Goal: Task Accomplishment & Management: Use online tool/utility

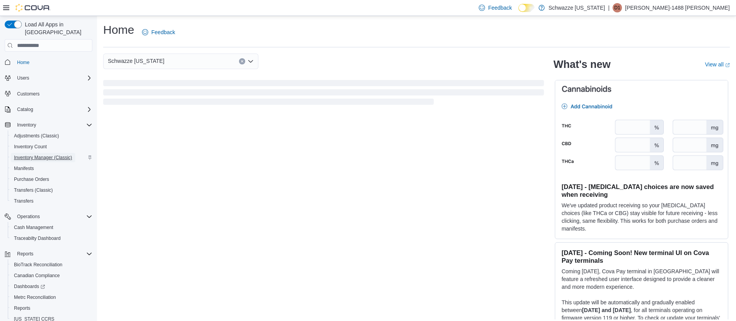
click at [39, 154] on span "Inventory Manager (Classic)" at bounding box center [43, 157] width 58 height 6
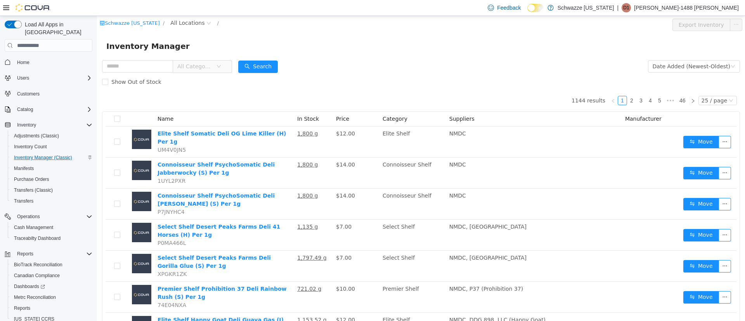
click at [179, 21] on span "All Locations" at bounding box center [187, 23] width 34 height 9
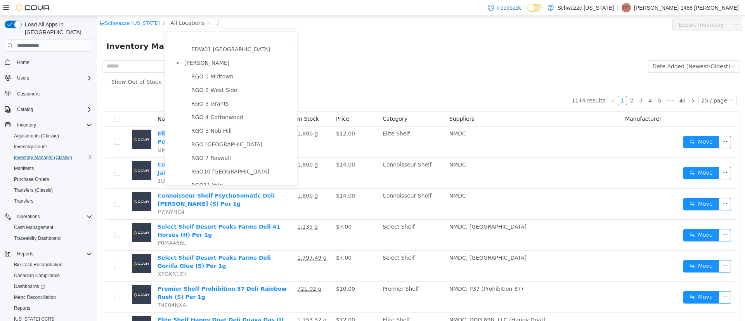
scroll to position [291, 0]
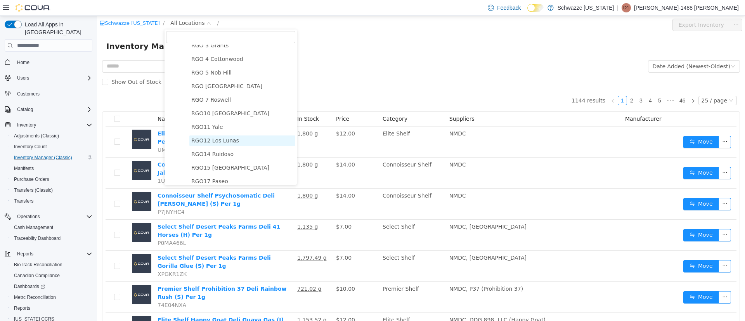
click at [220, 144] on span "RGO12 Los Lunas" at bounding box center [215, 140] width 48 height 6
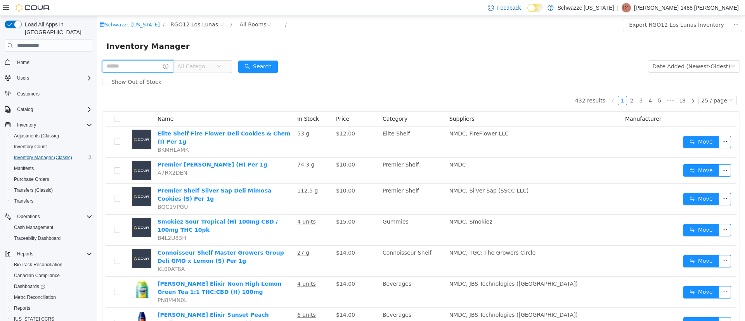
click at [125, 68] on input "text" at bounding box center [137, 66] width 71 height 12
type input "****"
click at [276, 67] on button "Search" at bounding box center [266, 67] width 40 height 12
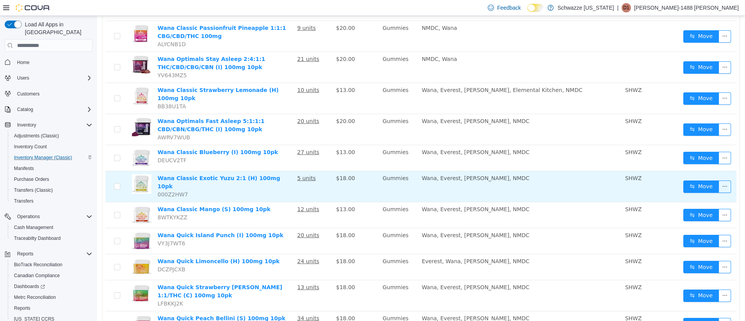
scroll to position [212, 0]
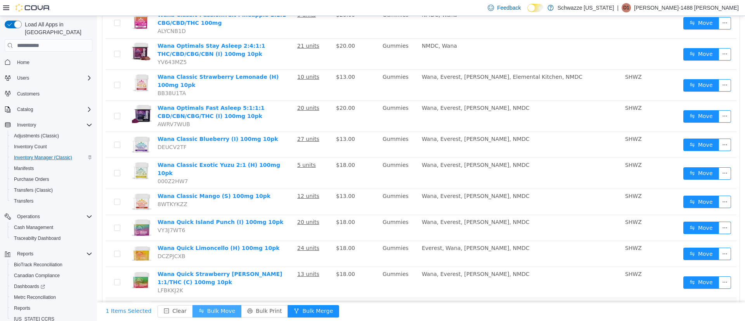
click at [203, 311] on button "Bulk Move" at bounding box center [217, 311] width 49 height 12
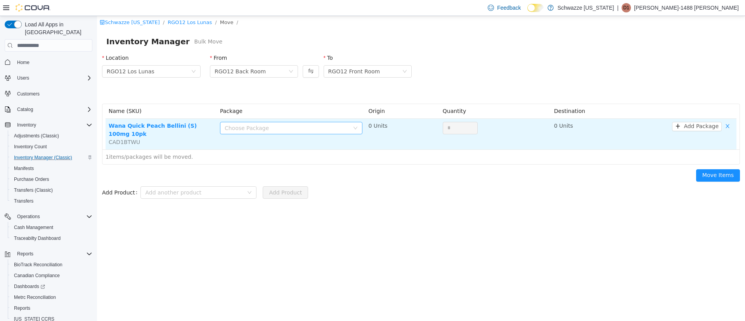
click at [352, 128] on div "Choose Package" at bounding box center [289, 128] width 128 height 12
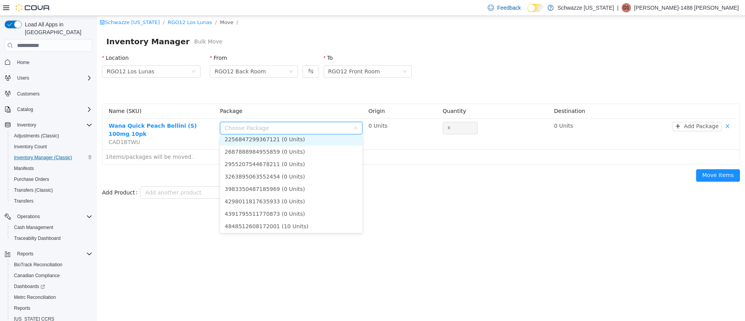
scroll to position [58, 0]
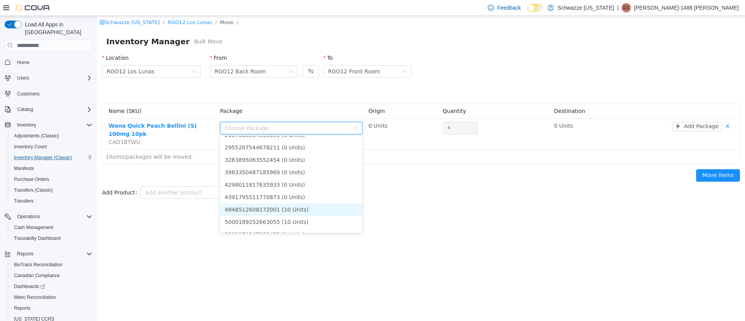
click at [283, 209] on li "4848512608172001 (10 Units)" at bounding box center [291, 209] width 142 height 12
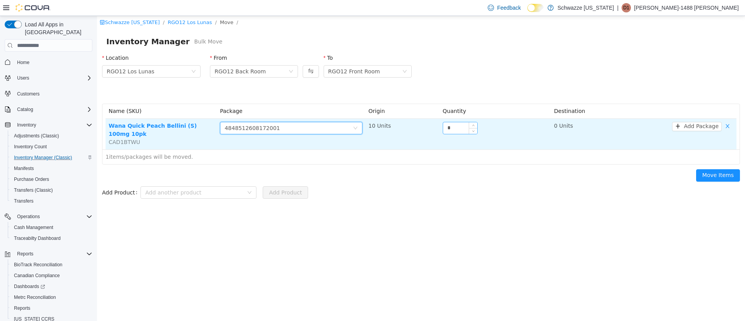
click at [446, 128] on input "*" at bounding box center [460, 128] width 34 height 12
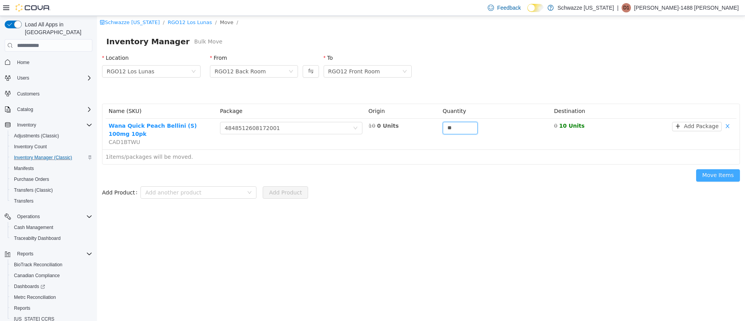
type input "**"
click at [725, 169] on button "Move Items" at bounding box center [718, 175] width 44 height 12
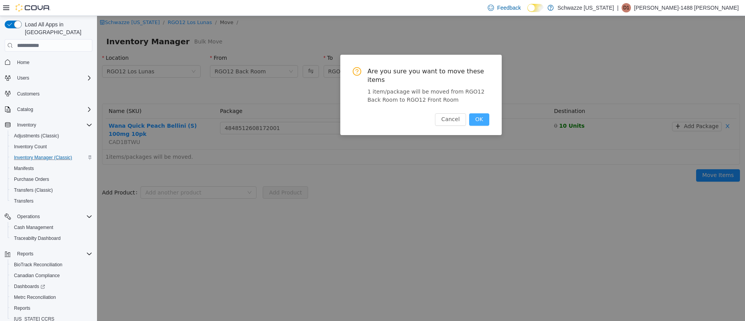
click at [482, 113] on button "OK" at bounding box center [479, 119] width 20 height 12
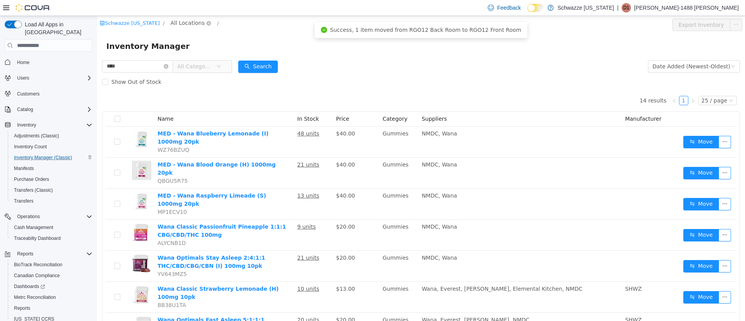
click at [188, 23] on span "All Locations" at bounding box center [187, 23] width 34 height 9
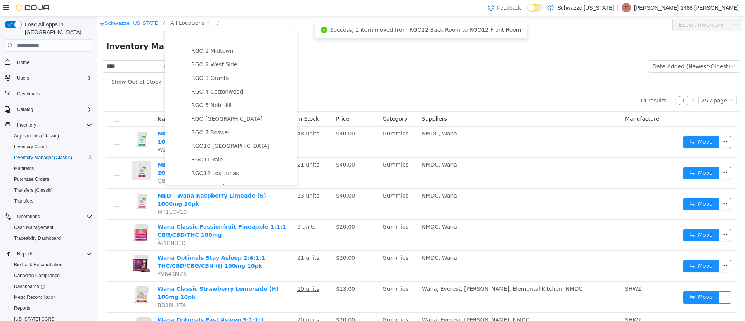
scroll to position [349, 0]
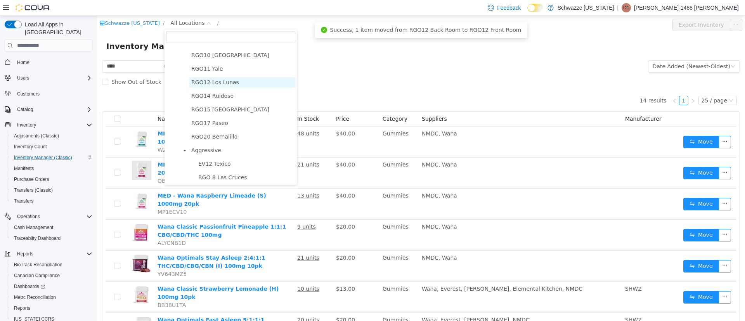
click at [219, 85] on span "RGO12 Los Lunas" at bounding box center [215, 82] width 48 height 6
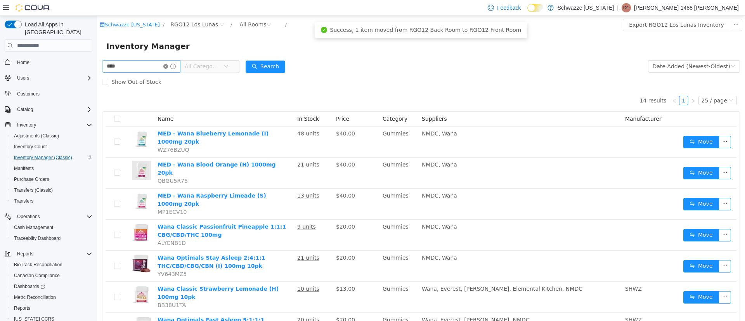
click at [168, 65] on icon "icon: close-circle" at bounding box center [165, 66] width 5 height 5
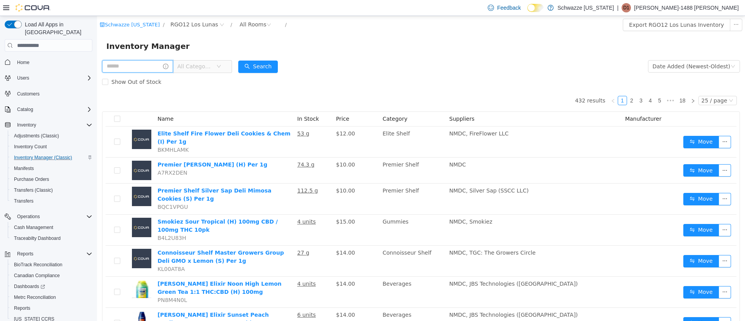
click at [133, 64] on input "text" at bounding box center [137, 66] width 71 height 12
type input "******"
click at [270, 68] on button "Search" at bounding box center [266, 67] width 40 height 12
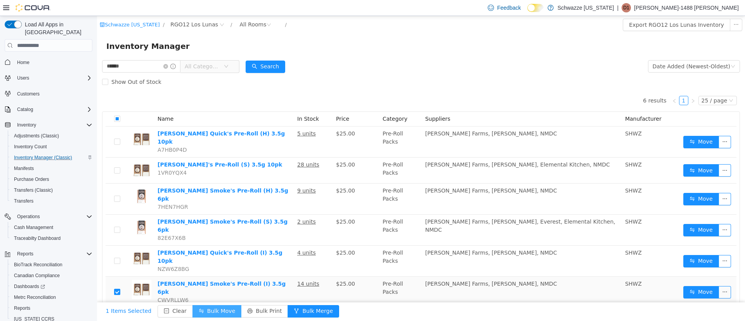
click at [199, 311] on button "Bulk Move" at bounding box center [217, 311] width 49 height 12
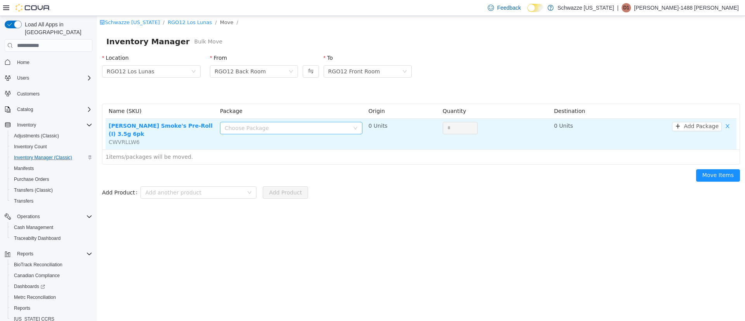
click at [333, 128] on div "Choose Package" at bounding box center [287, 128] width 125 height 8
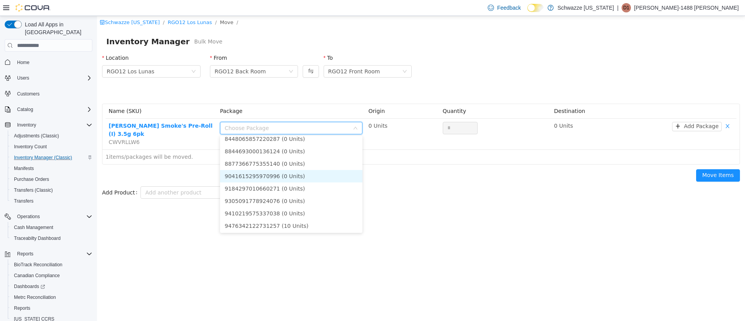
scroll to position [154, 0]
click at [291, 213] on li "9476342122731257 (10 Units)" at bounding box center [291, 213] width 142 height 12
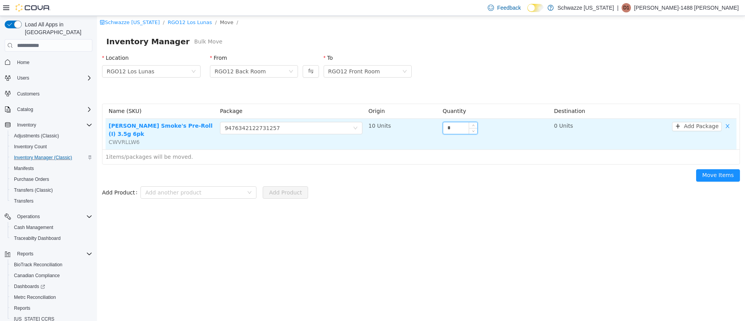
click at [446, 130] on input "*" at bounding box center [460, 128] width 34 height 12
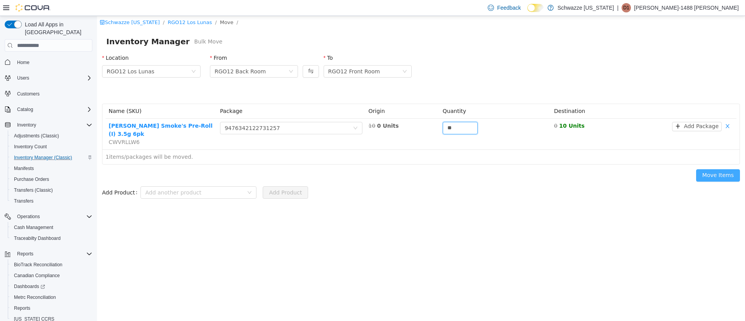
type input "**"
click at [719, 169] on button "Move Items" at bounding box center [718, 175] width 44 height 12
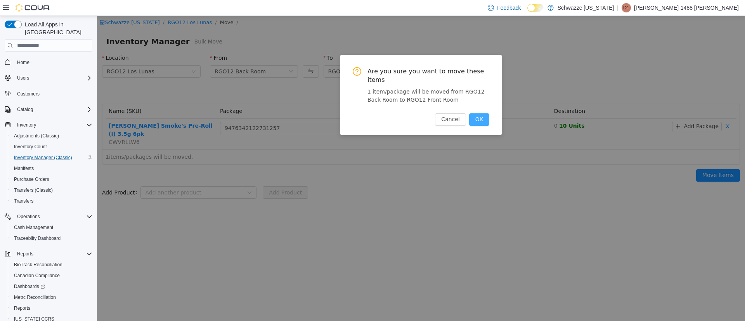
click at [484, 115] on button "OK" at bounding box center [479, 119] width 20 height 12
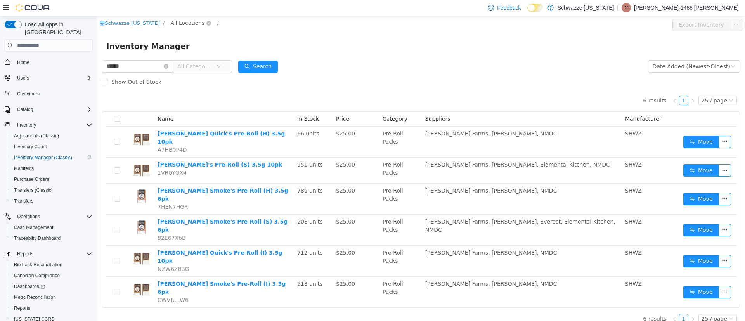
click at [184, 28] on span "All Locations" at bounding box center [191, 23] width 46 height 9
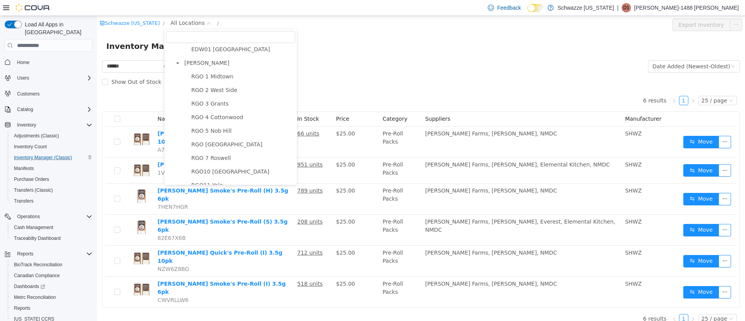
scroll to position [291, 0]
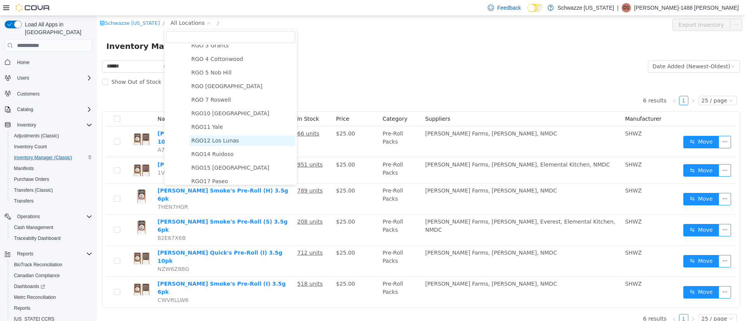
click at [222, 144] on span "RGO12 Los Lunas" at bounding box center [215, 140] width 48 height 6
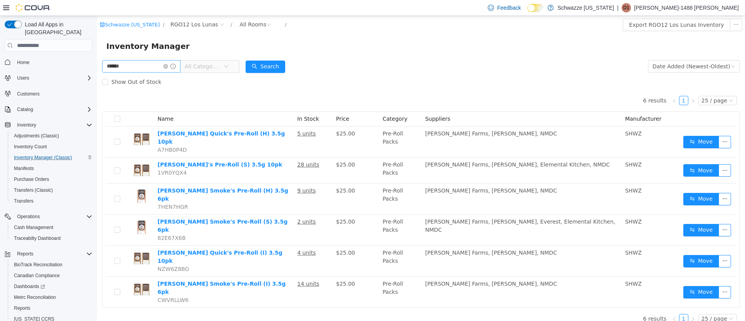
click at [168, 66] on icon "icon: close-circle" at bounding box center [165, 66] width 5 height 5
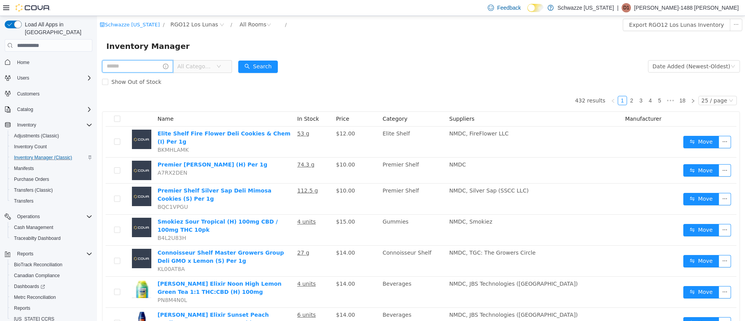
click at [160, 65] on input "text" at bounding box center [137, 66] width 71 height 12
type input "******"
click at [275, 65] on button "Search" at bounding box center [266, 67] width 40 height 12
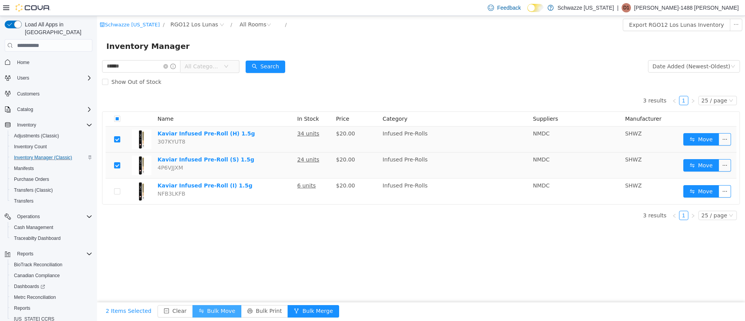
click at [199, 309] on button "Bulk Move" at bounding box center [217, 311] width 49 height 12
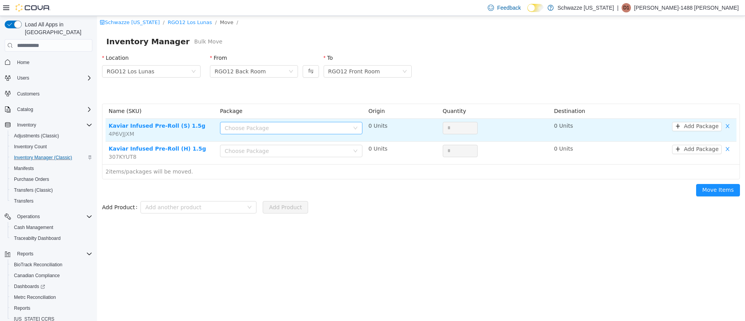
click at [310, 129] on div "Choose Package" at bounding box center [287, 128] width 125 height 8
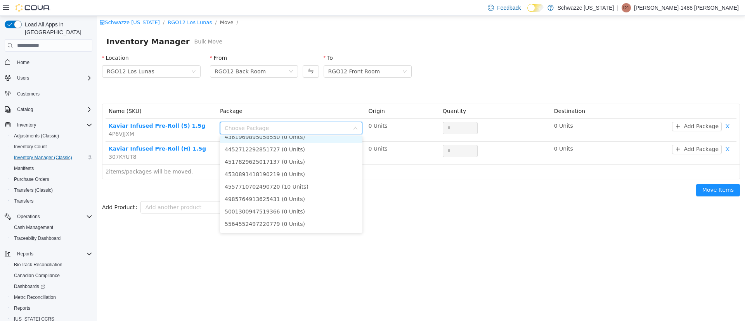
scroll to position [233, 0]
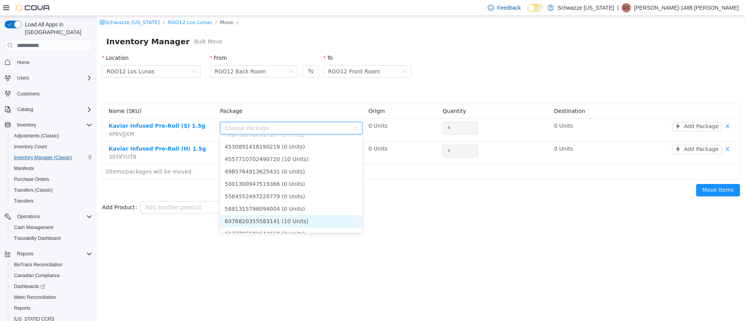
click at [316, 220] on li "6076820355583141 (10 Units)" at bounding box center [291, 221] width 142 height 12
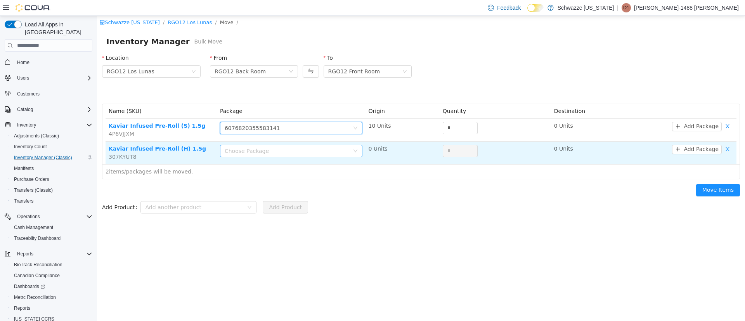
click at [273, 152] on div "Choose Package" at bounding box center [287, 151] width 125 height 8
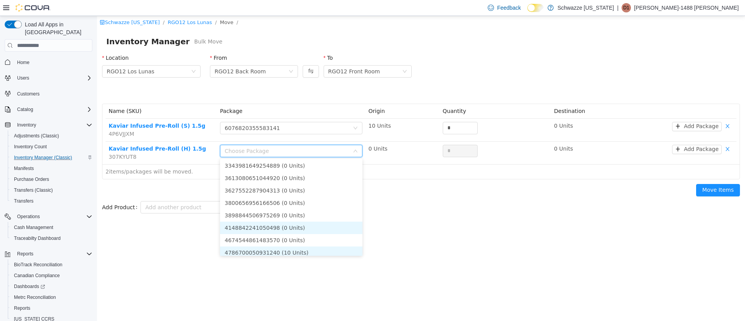
scroll to position [178, 0]
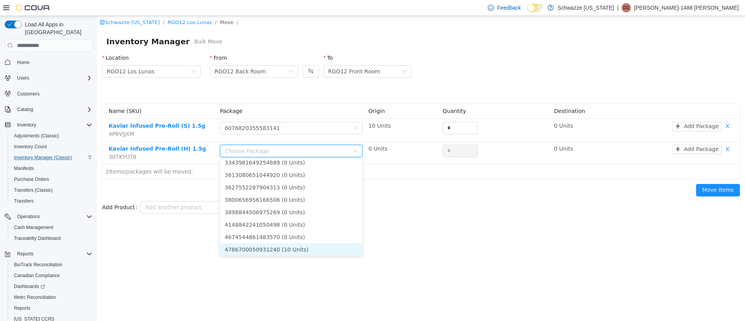
click at [293, 248] on li "4786700050931240 (10 Units)" at bounding box center [291, 249] width 142 height 12
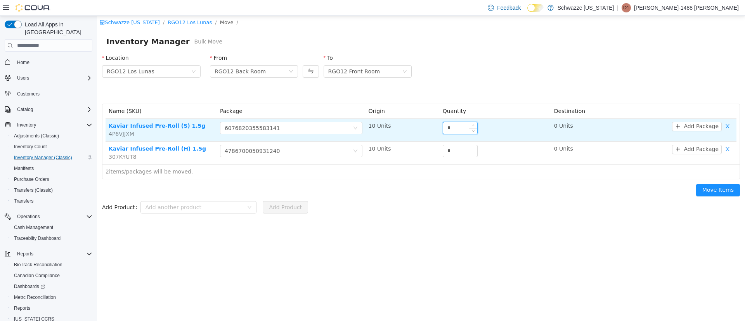
click at [443, 128] on input "*" at bounding box center [460, 128] width 34 height 12
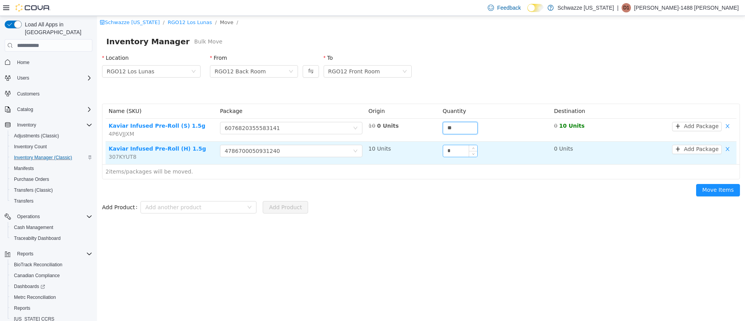
type input "**"
click at [448, 152] on input "*" at bounding box center [460, 151] width 34 height 12
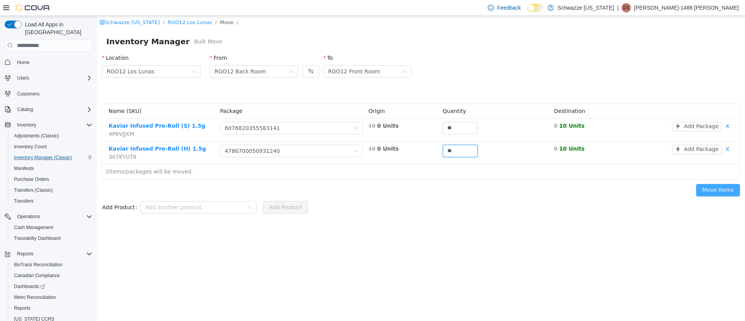
type input "**"
click at [723, 187] on button "Move Items" at bounding box center [718, 190] width 44 height 12
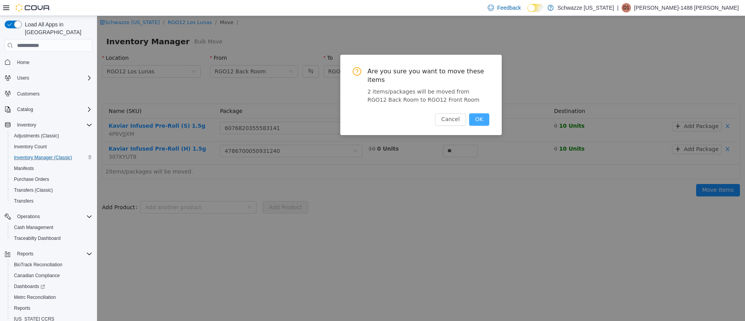
click at [481, 113] on button "OK" at bounding box center [479, 119] width 20 height 12
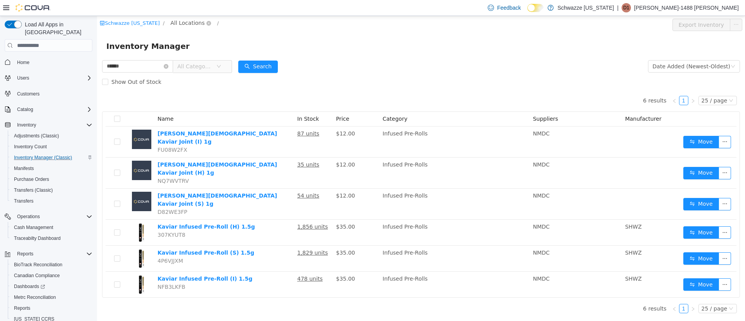
click at [182, 24] on span "All Locations" at bounding box center [187, 23] width 34 height 9
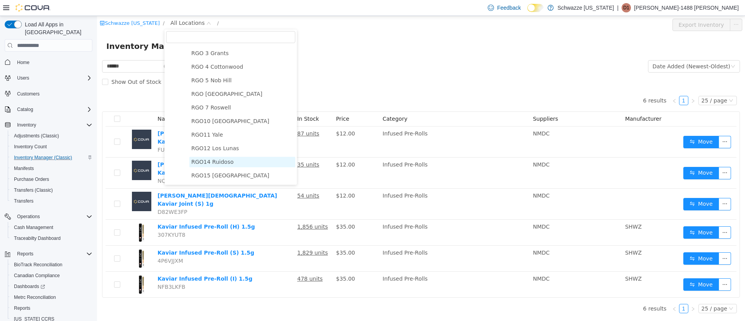
scroll to position [291, 0]
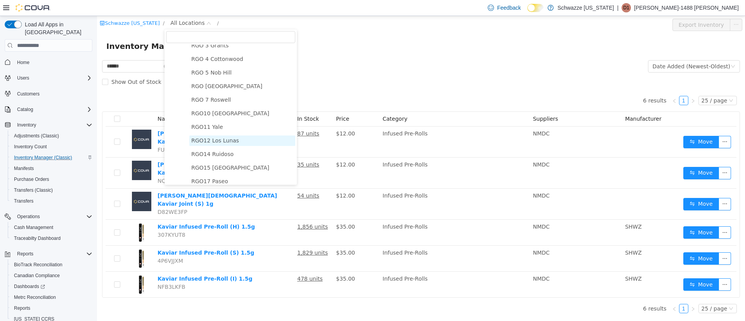
click at [233, 144] on span "RGO12 Los Lunas" at bounding box center [215, 140] width 48 height 6
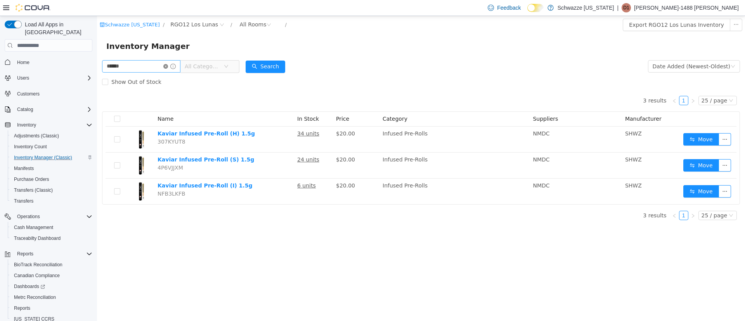
click at [168, 66] on icon "icon: close-circle" at bounding box center [165, 66] width 5 height 5
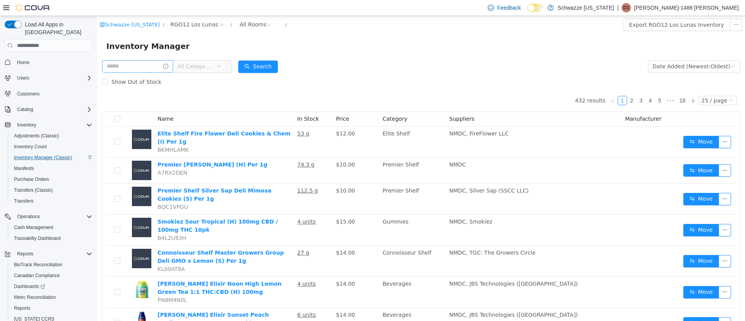
click at [123, 73] on div "All Categories" at bounding box center [167, 67] width 130 height 16
click at [127, 65] on input "text" at bounding box center [137, 66] width 71 height 12
type input "*******"
click at [281, 65] on button "Search" at bounding box center [266, 67] width 40 height 12
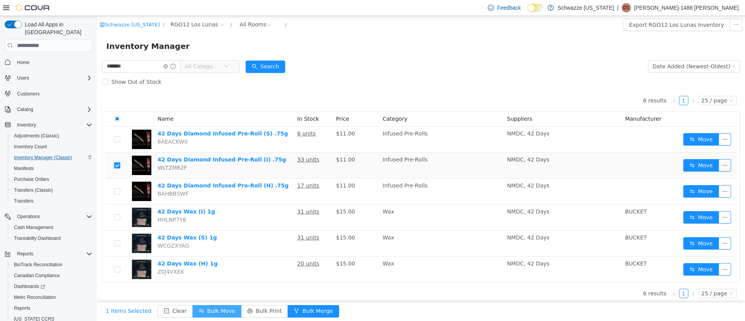
click at [194, 311] on button "Bulk Move" at bounding box center [217, 311] width 49 height 12
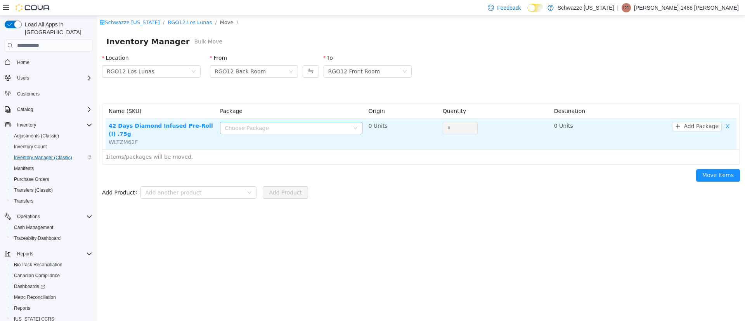
click at [258, 130] on div "Choose Package" at bounding box center [287, 128] width 125 height 8
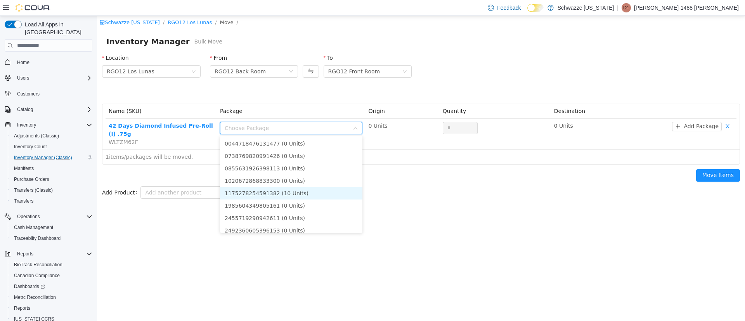
click at [308, 193] on li "1175278254591382 (10 Units)" at bounding box center [291, 193] width 142 height 12
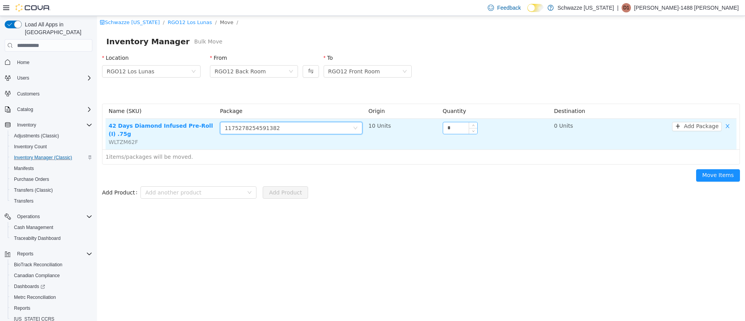
click at [446, 128] on input "*" at bounding box center [460, 128] width 34 height 12
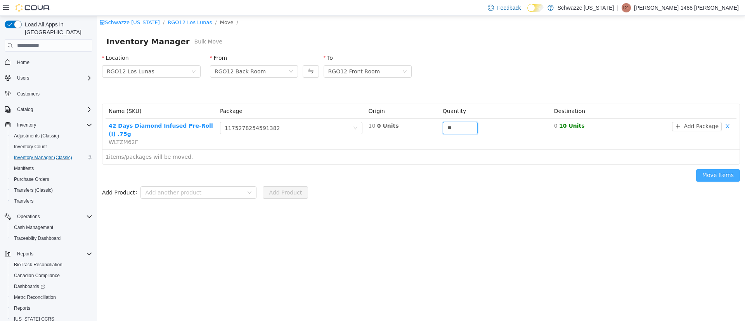
type input "**"
click at [724, 169] on button "Move Items" at bounding box center [718, 175] width 44 height 12
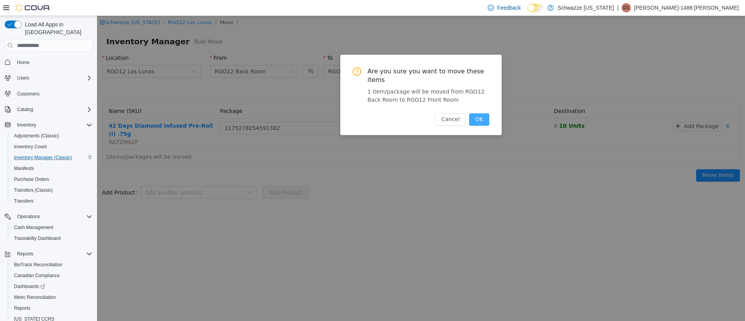
click at [480, 113] on button "OK" at bounding box center [479, 119] width 20 height 12
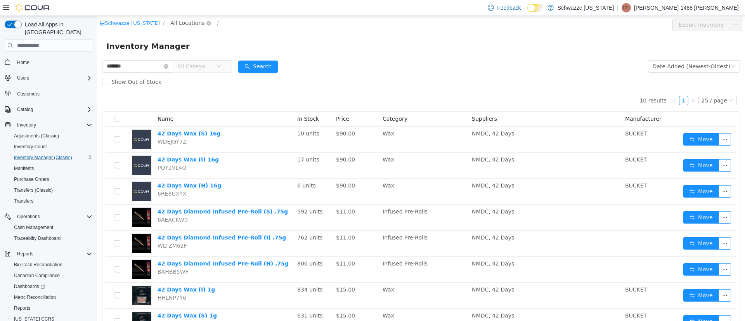
click at [177, 23] on span "All Locations" at bounding box center [187, 23] width 34 height 9
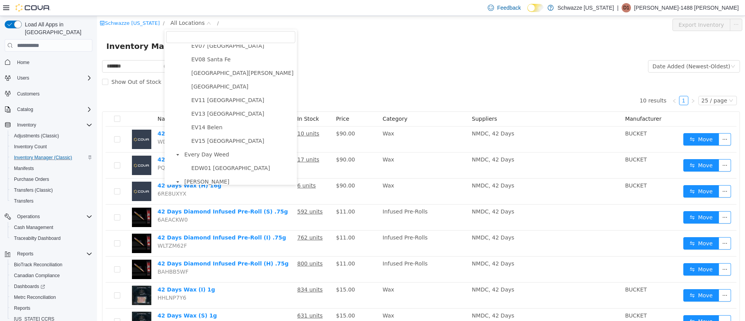
scroll to position [291, 0]
click at [225, 141] on span "RGO12 Los Lunas" at bounding box center [242, 140] width 106 height 10
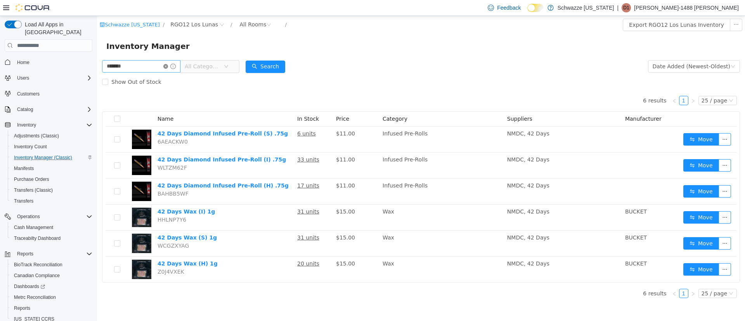
click at [168, 64] on icon "icon: close-circle" at bounding box center [165, 66] width 5 height 5
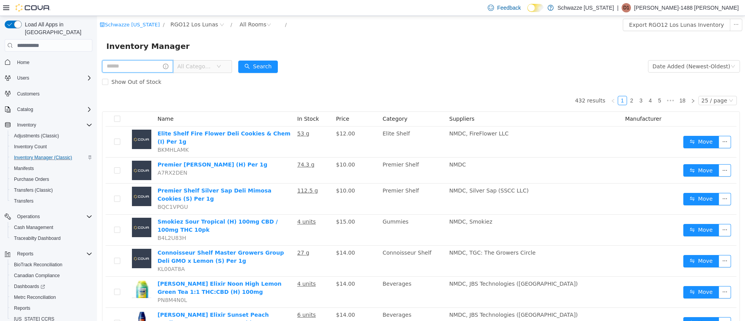
click at [160, 68] on input "text" at bounding box center [137, 66] width 71 height 12
type input "***"
click at [274, 64] on button "Search" at bounding box center [266, 67] width 40 height 12
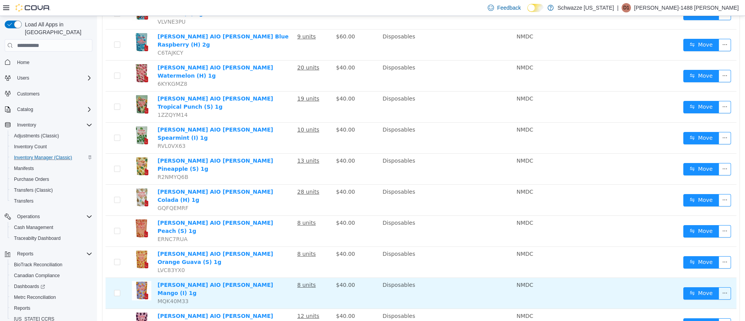
scroll to position [466, 0]
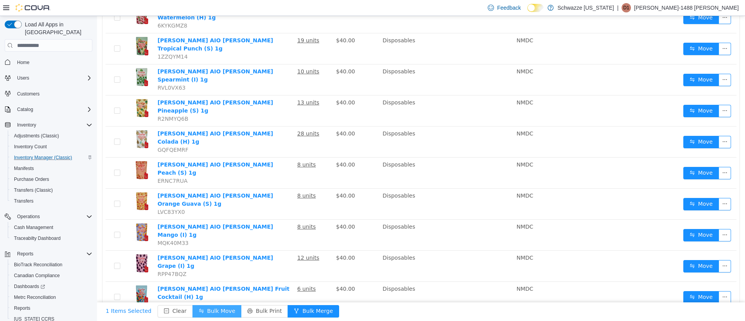
click at [206, 310] on button "Bulk Move" at bounding box center [217, 311] width 49 height 12
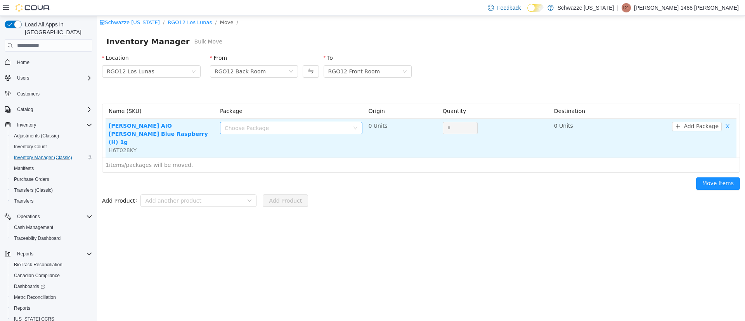
click at [347, 127] on div "Choose Package" at bounding box center [287, 128] width 125 height 8
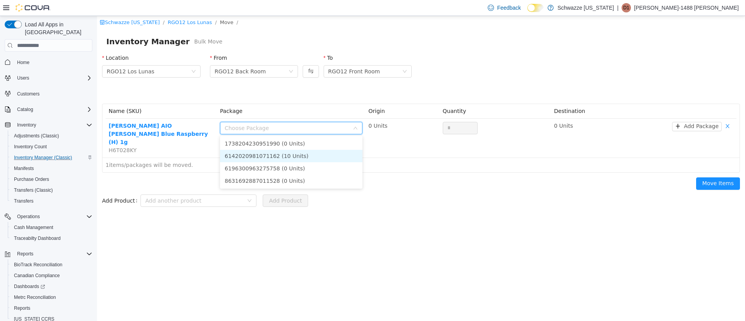
click at [290, 160] on li "6142020981071162 (10 Units)" at bounding box center [291, 156] width 142 height 12
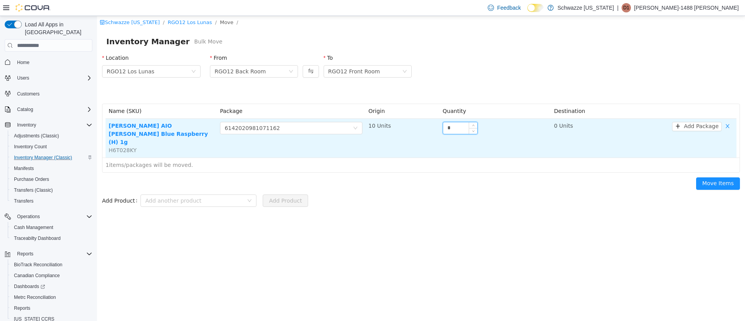
click at [446, 127] on input "*" at bounding box center [460, 128] width 34 height 12
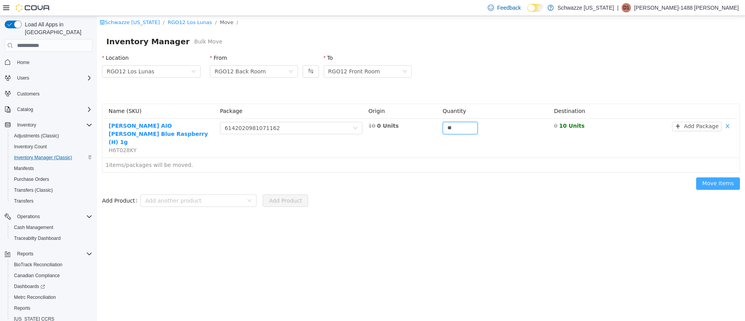
type input "**"
click at [711, 177] on button "Move Items" at bounding box center [718, 183] width 44 height 12
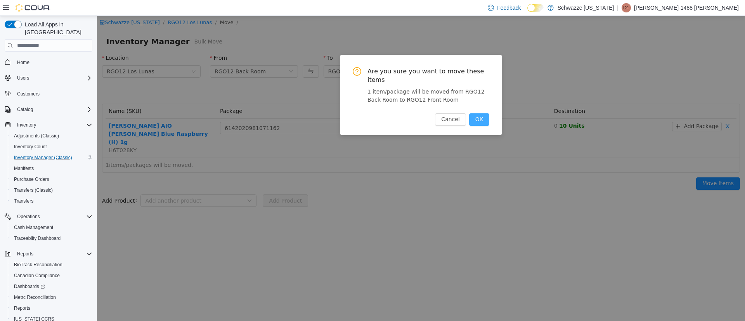
click at [486, 113] on button "OK" at bounding box center [479, 119] width 20 height 12
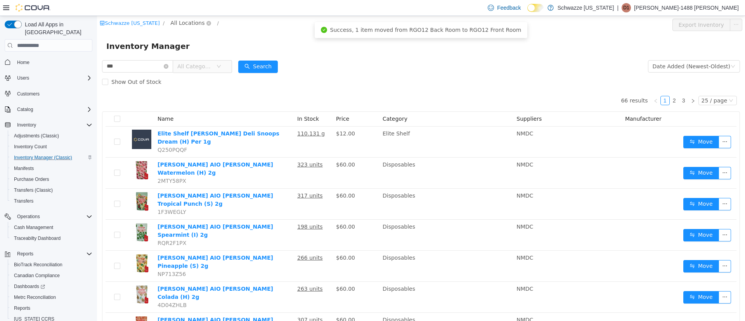
click at [183, 20] on span "All Locations" at bounding box center [187, 23] width 34 height 9
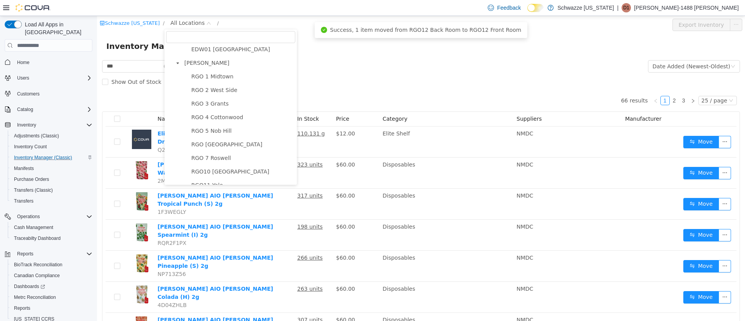
scroll to position [291, 0]
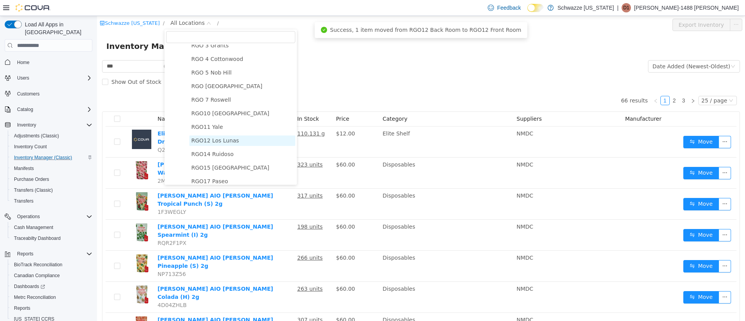
click at [224, 144] on span "RGO12 Los Lunas" at bounding box center [215, 140] width 48 height 6
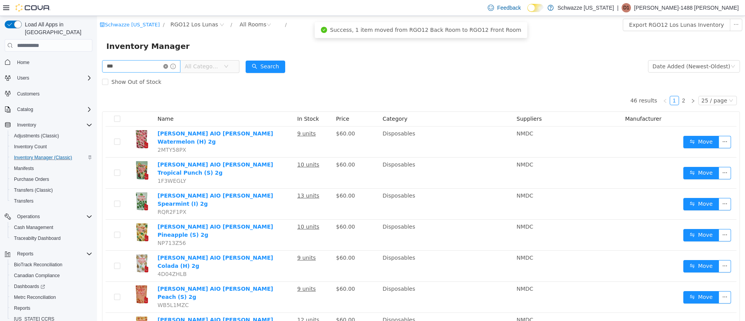
click at [168, 65] on icon "icon: close-circle" at bounding box center [165, 66] width 5 height 5
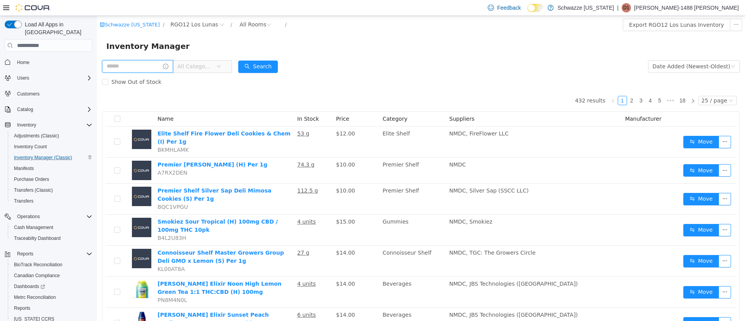
click at [123, 64] on input "text" at bounding box center [137, 66] width 71 height 12
type input "*********"
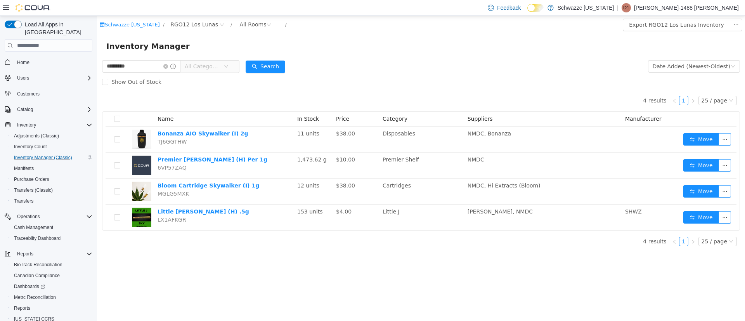
click at [373, 38] on div "Inventory Manager" at bounding box center [421, 46] width 648 height 25
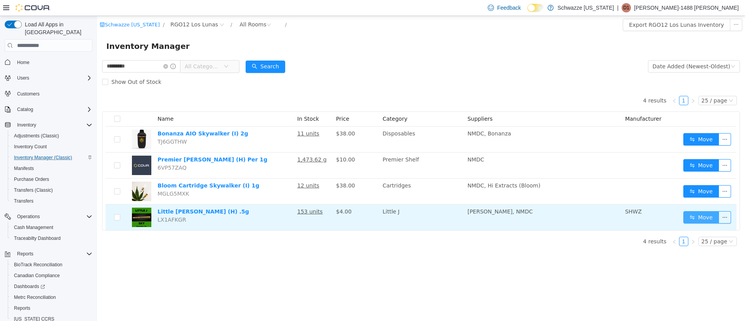
click at [699, 216] on button "Move" at bounding box center [702, 217] width 36 height 12
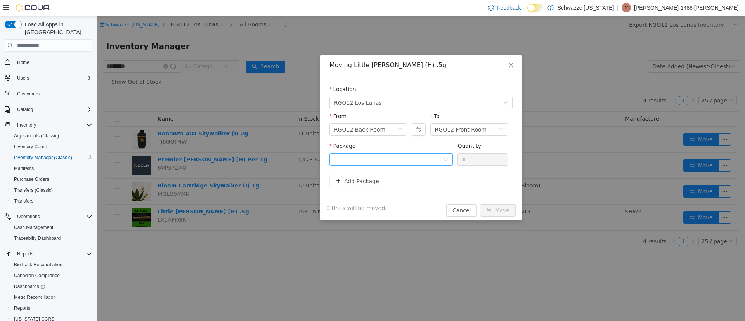
click at [361, 154] on div "Package" at bounding box center [391, 155] width 123 height 27
click at [361, 154] on div at bounding box center [388, 160] width 109 height 12
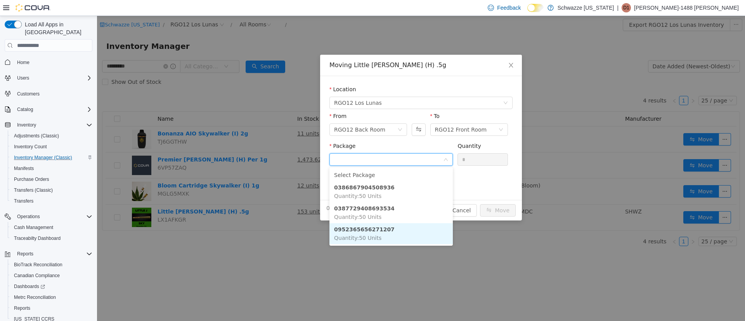
click at [386, 232] on li "0952365656271207 Quantity : 50 Units" at bounding box center [391, 233] width 123 height 21
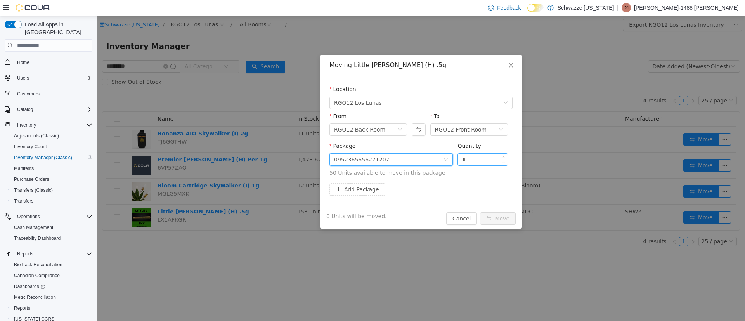
click at [467, 158] on input "*" at bounding box center [483, 160] width 50 height 12
type input "**"
click at [491, 219] on button "Move" at bounding box center [498, 218] width 36 height 12
